Goal: Navigation & Orientation: Find specific page/section

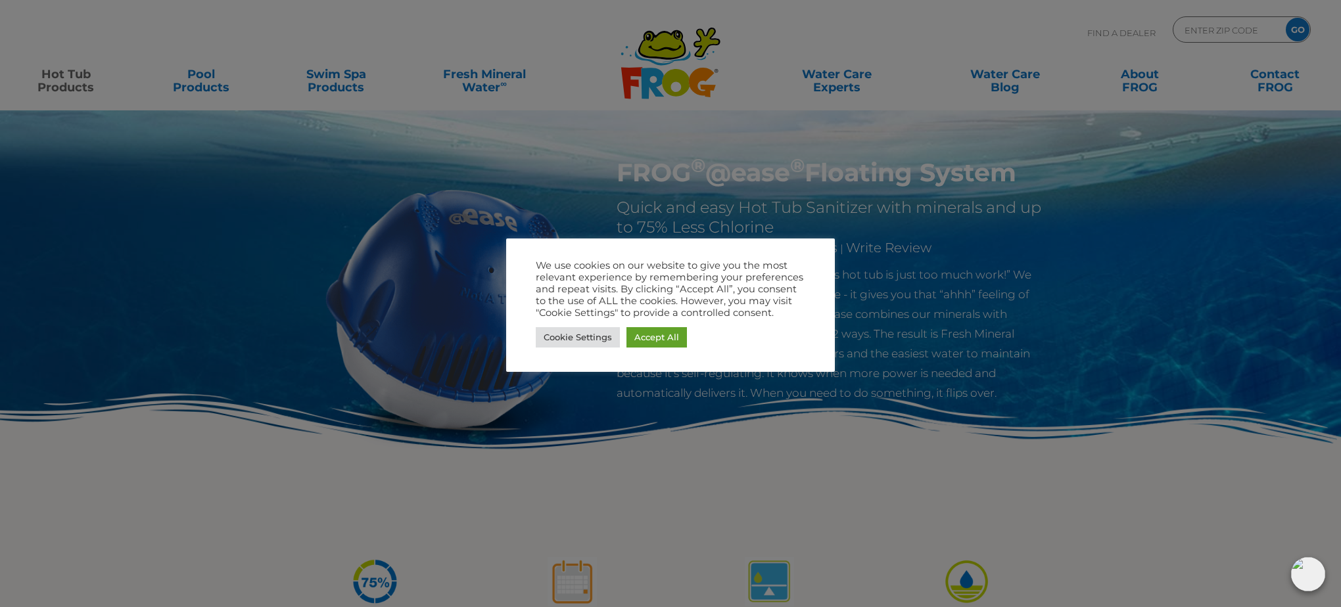
click at [55, 72] on div at bounding box center [670, 303] width 1341 height 607
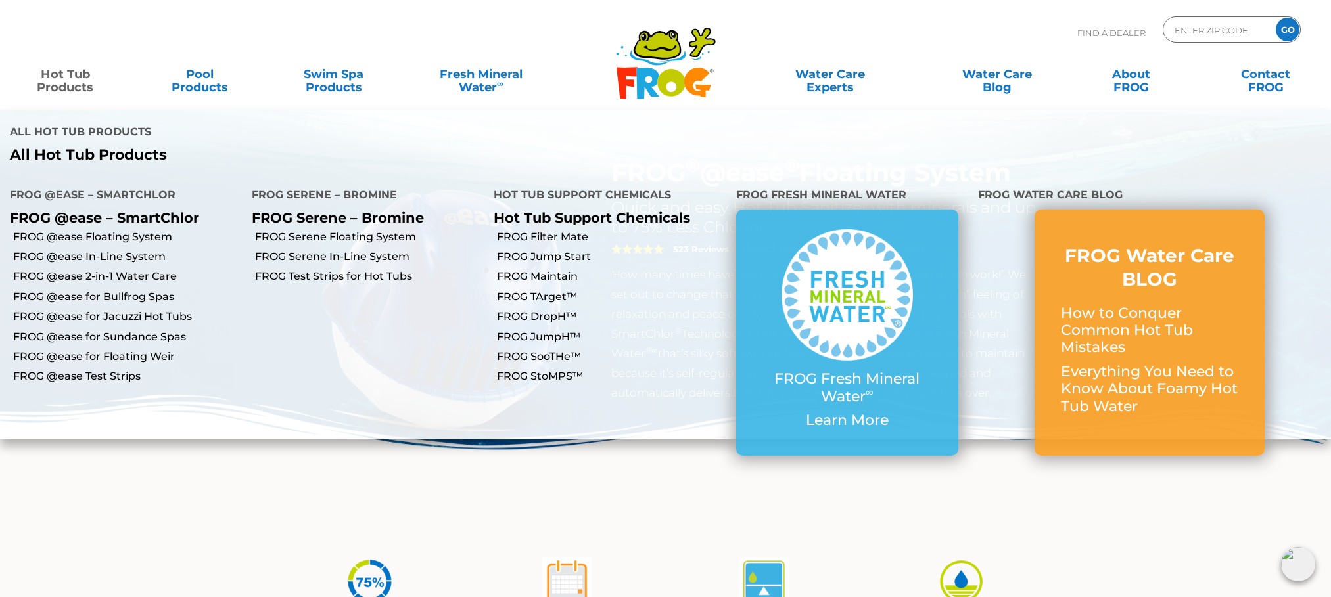
click at [64, 81] on link "Hot Tub Products" at bounding box center [65, 74] width 104 height 26
